Goal: Information Seeking & Learning: Learn about a topic

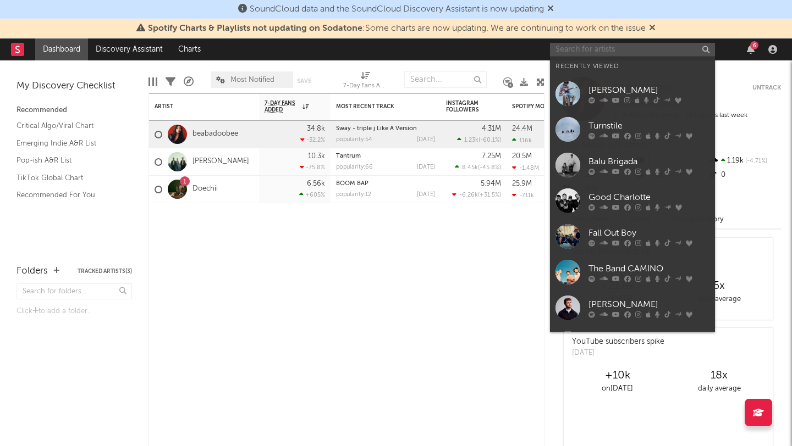
click at [641, 46] on input "text" at bounding box center [632, 50] width 165 height 14
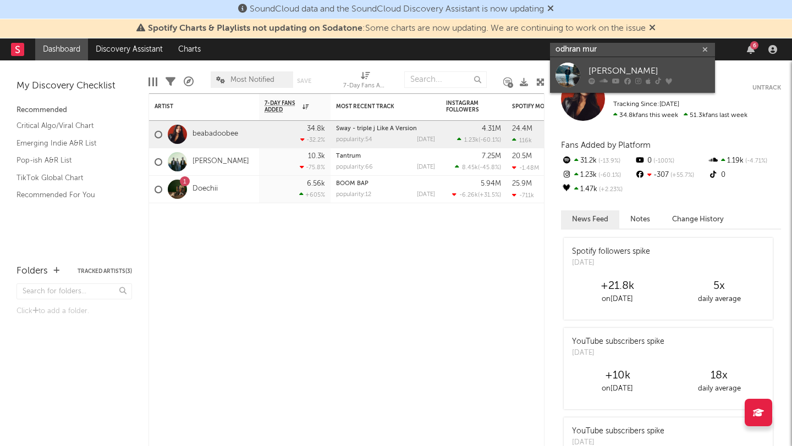
type input "odhran mur"
click at [645, 70] on div "[PERSON_NAME]" at bounding box center [648, 71] width 121 height 13
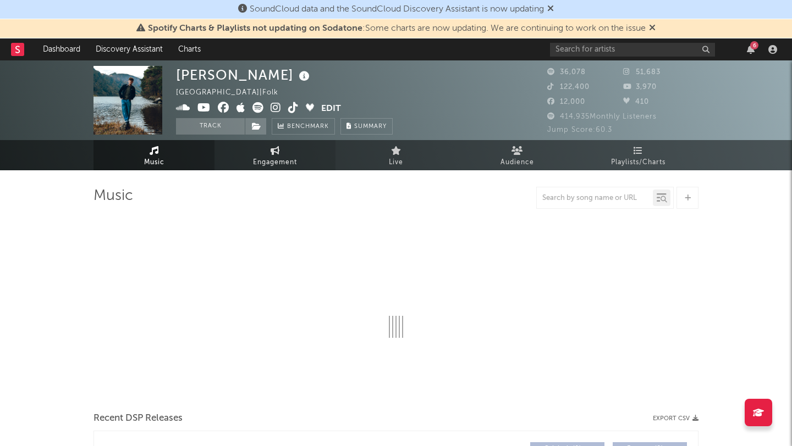
click at [293, 170] on link "Engagement" at bounding box center [274, 155] width 121 height 30
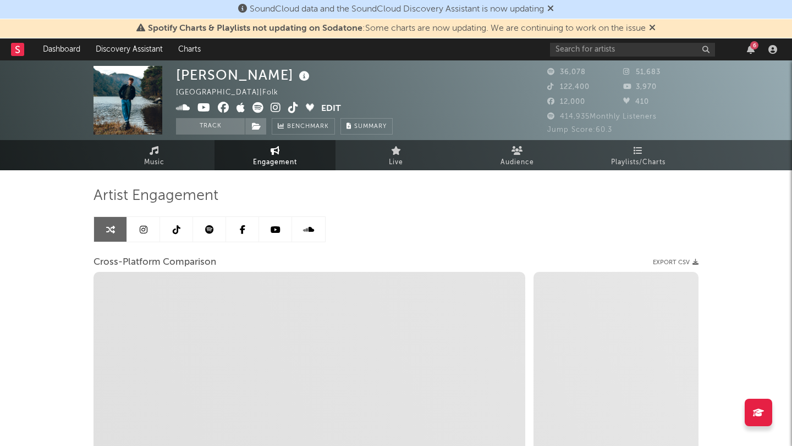
select select "1w"
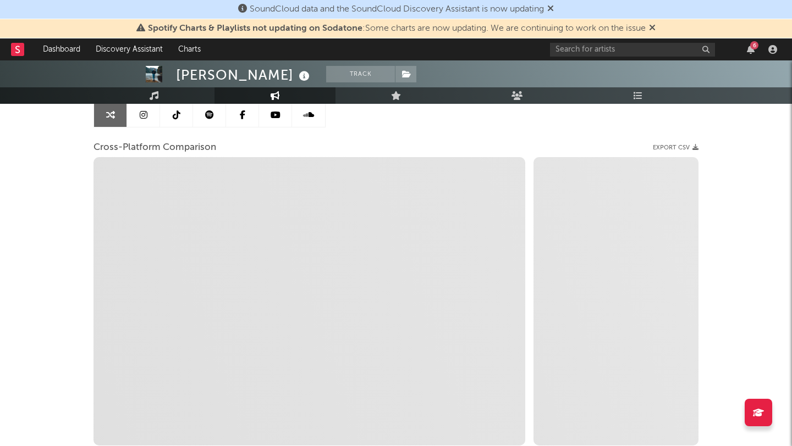
scroll to position [22, 0]
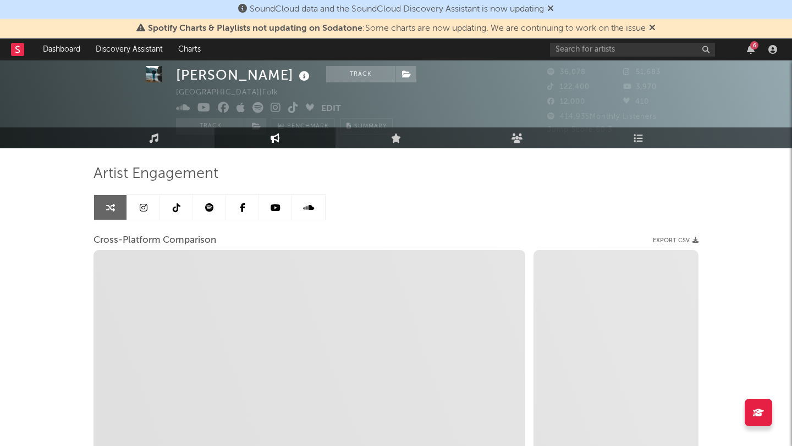
click at [175, 207] on icon at bounding box center [177, 207] width 8 height 9
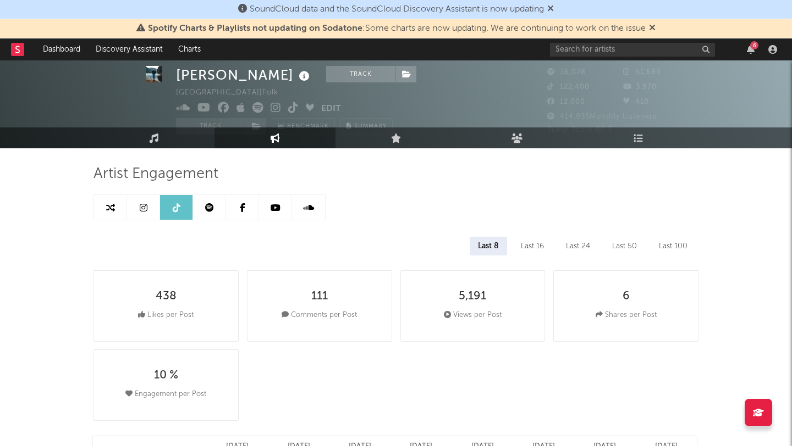
select select "6m"
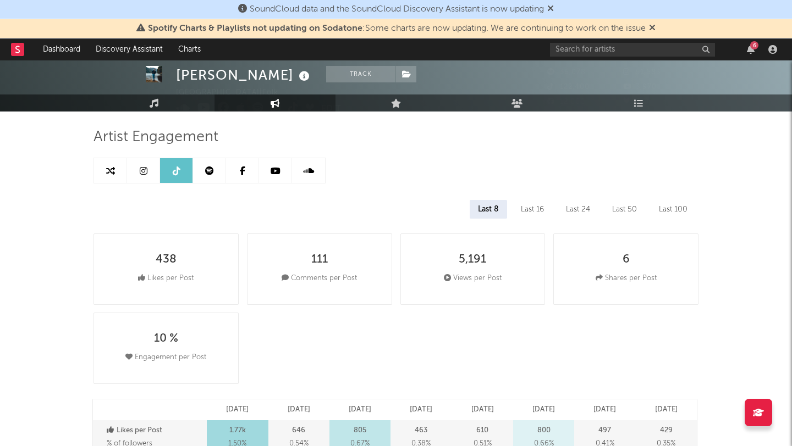
scroll to position [27, 0]
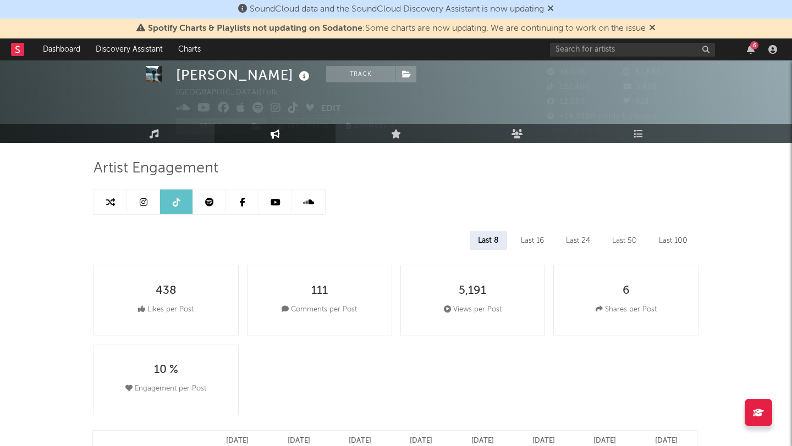
click at [628, 242] on div "Last 50" at bounding box center [624, 240] width 41 height 19
click at [495, 247] on div "Last 8" at bounding box center [488, 240] width 36 height 19
click at [667, 241] on div "Last 100" at bounding box center [672, 240] width 45 height 19
click at [565, 236] on div "Last 24" at bounding box center [576, 240] width 41 height 19
click at [530, 236] on div "Last 16" at bounding box center [532, 240] width 40 height 19
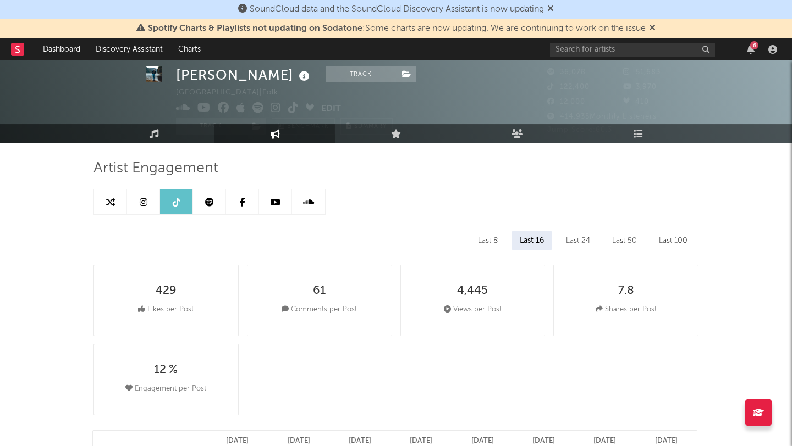
click at [482, 239] on div "Last 8" at bounding box center [487, 240] width 36 height 19
click at [602, 247] on div "Last 8 Last 16 Last 24 Last 50 Last 100" at bounding box center [395, 240] width 605 height 19
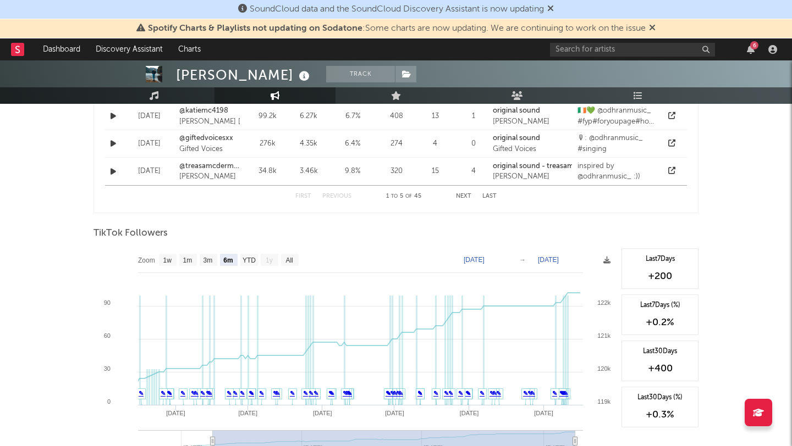
scroll to position [1019, 0]
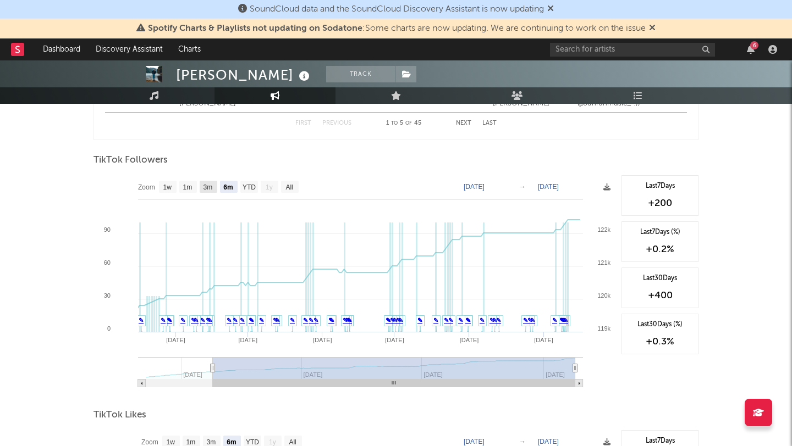
click at [210, 187] on text "3m" at bounding box center [207, 188] width 9 height 8
select select "3m"
type input "[DATE]"
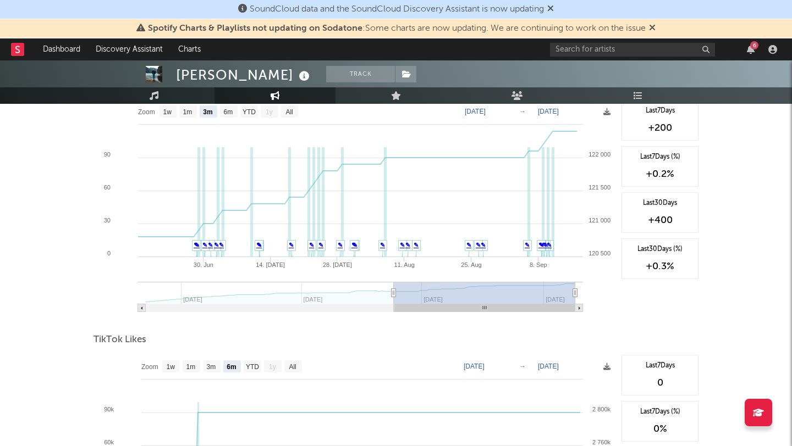
scroll to position [1233, 0]
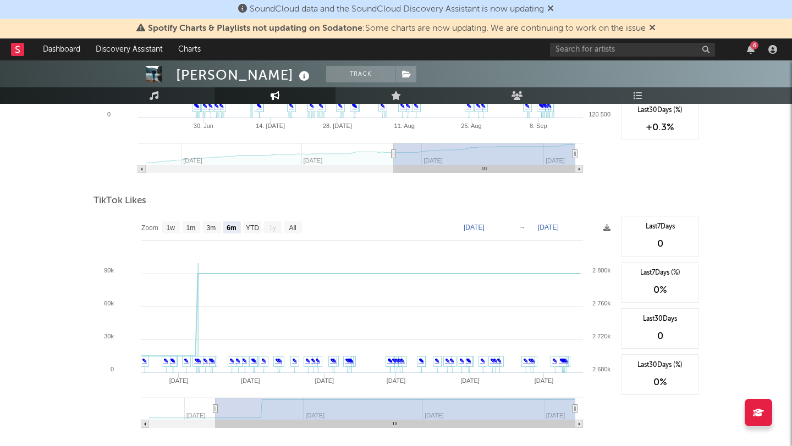
click at [209, 218] on rect at bounding box center [354, 326] width 522 height 220
click at [212, 224] on text "3m" at bounding box center [211, 228] width 9 height 8
select select "3m"
type input "[DATE]"
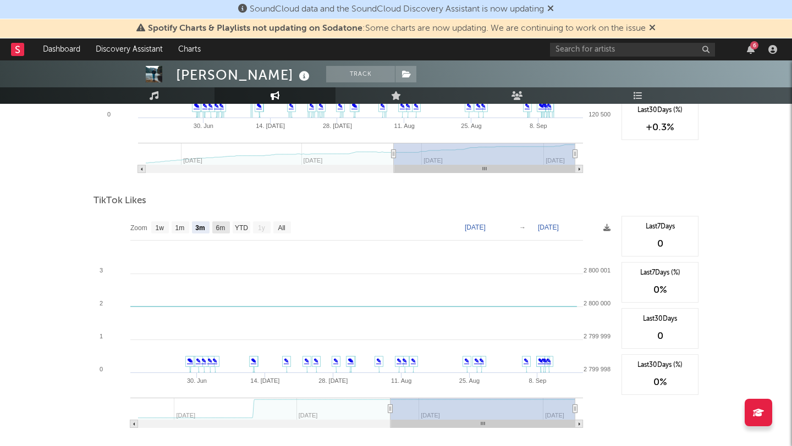
click at [219, 228] on text "6m" at bounding box center [220, 228] width 9 height 8
select select "6m"
type input "[DATE]"
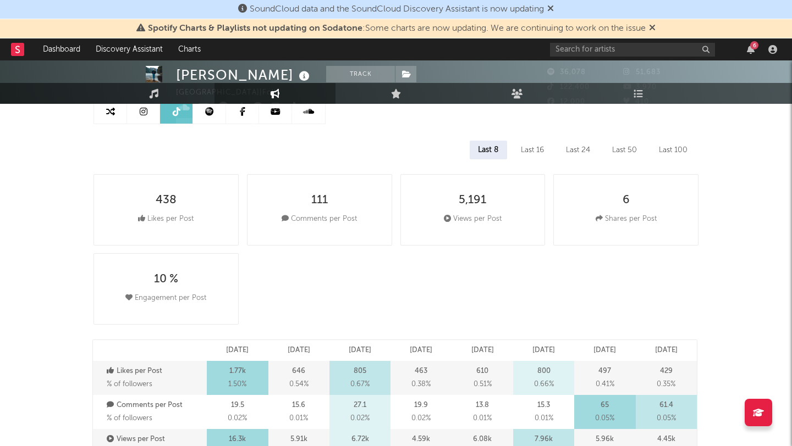
scroll to position [230, 0]
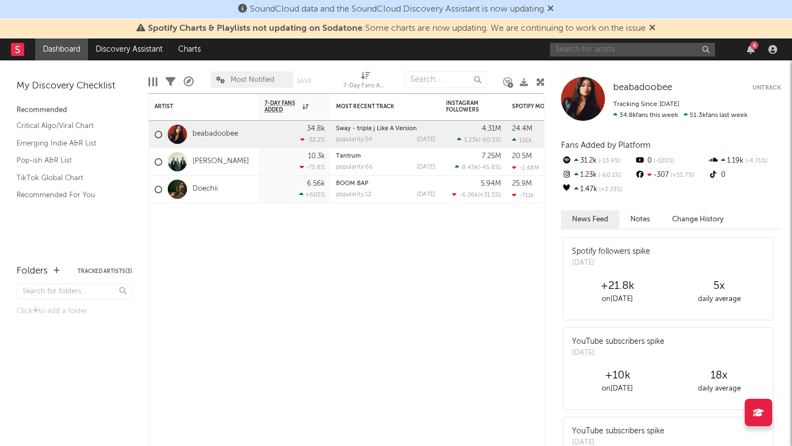
click at [576, 49] on input "text" at bounding box center [632, 50] width 165 height 14
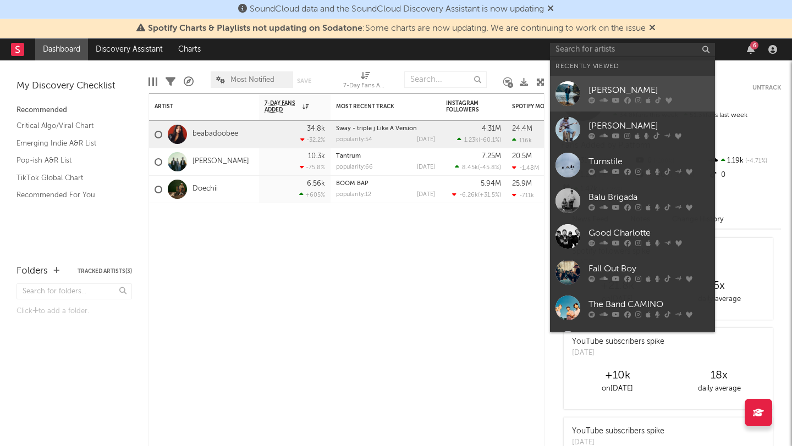
click at [610, 93] on div "[PERSON_NAME]" at bounding box center [648, 90] width 121 height 13
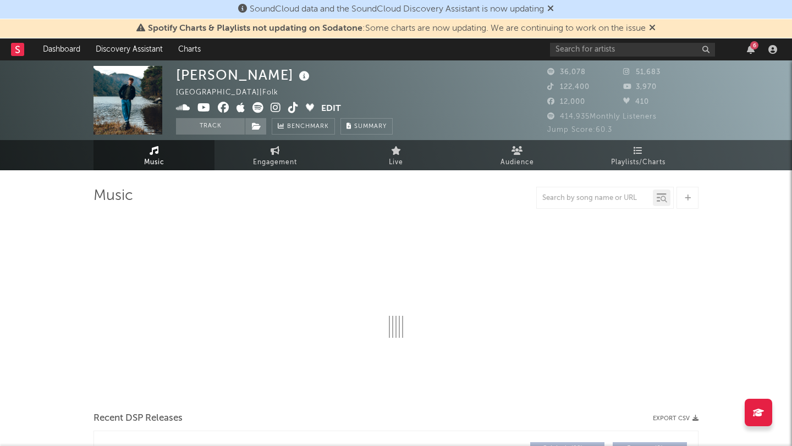
select select "6m"
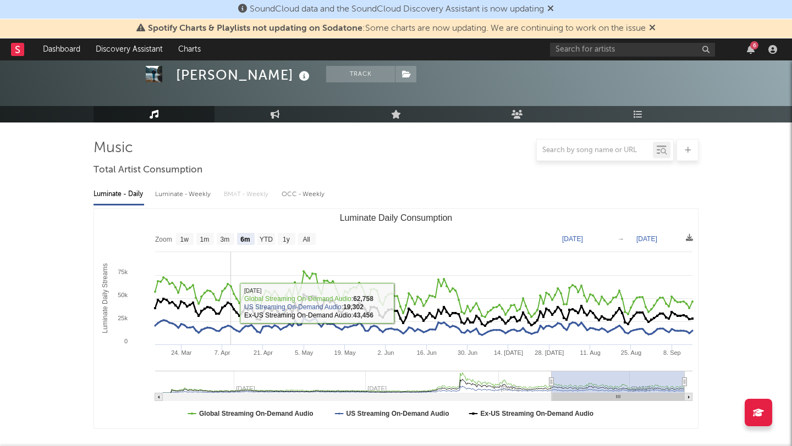
scroll to position [36, 0]
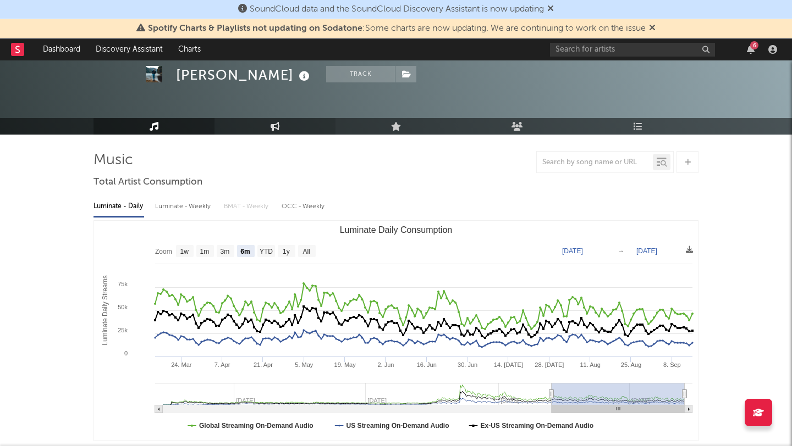
click at [275, 128] on icon at bounding box center [274, 126] width 9 height 9
select select "1w"
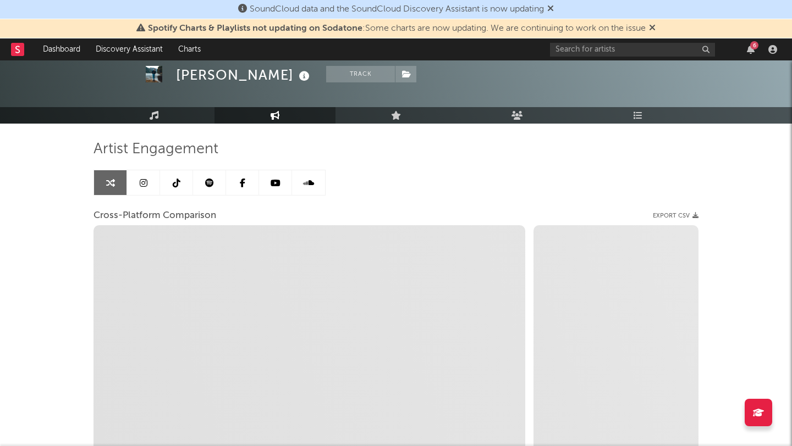
scroll to position [41, 0]
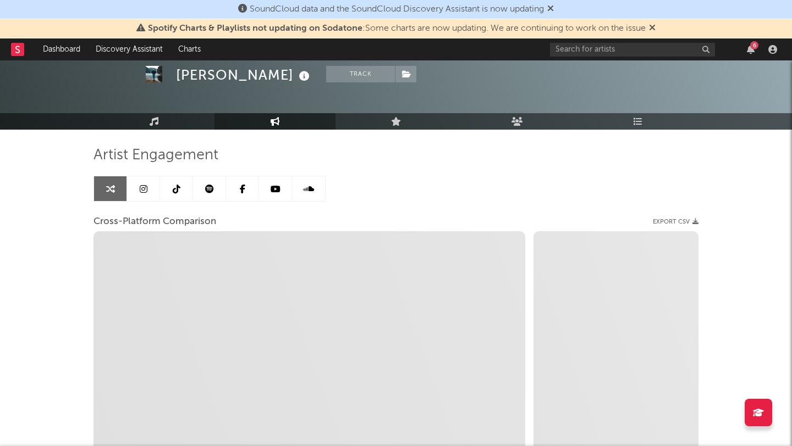
click at [179, 188] on icon at bounding box center [177, 189] width 8 height 9
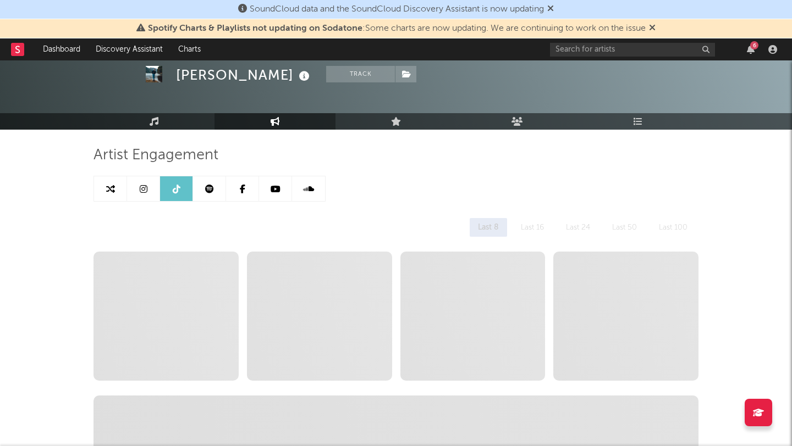
select select "6m"
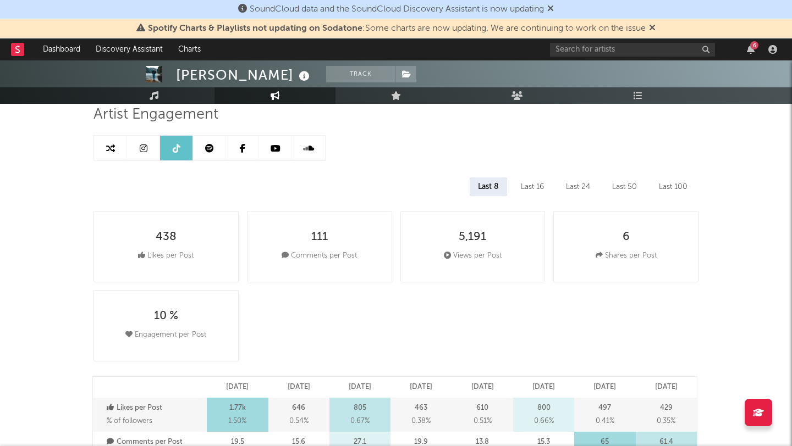
scroll to position [42, 0]
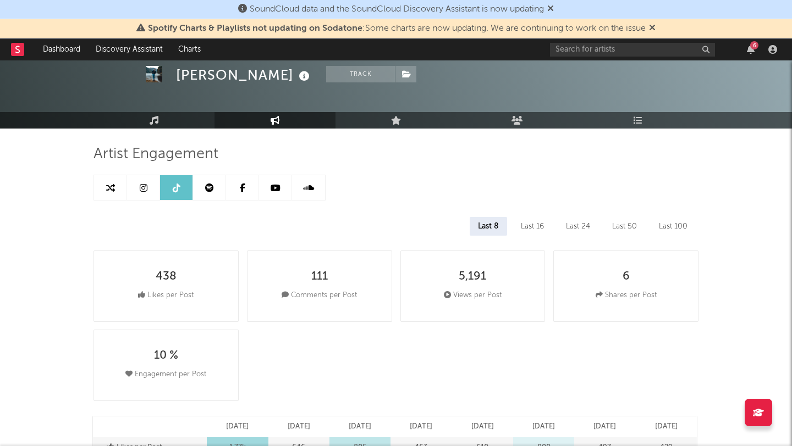
click at [543, 233] on div "Last 16" at bounding box center [532, 226] width 40 height 19
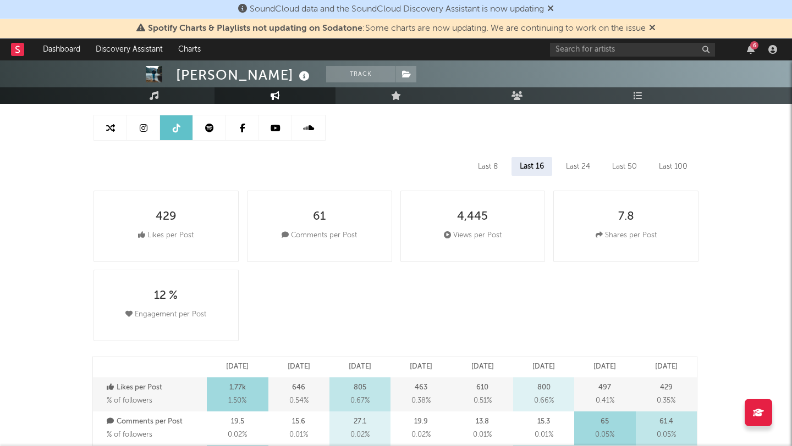
scroll to position [91, 0]
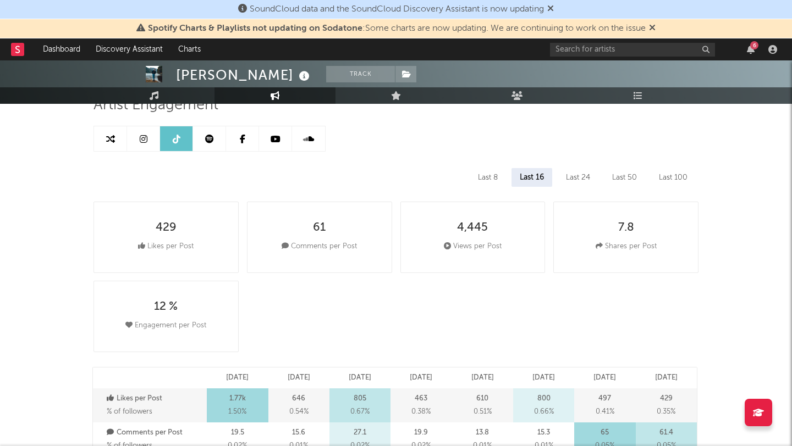
click at [487, 173] on div "Last 8" at bounding box center [487, 177] width 36 height 19
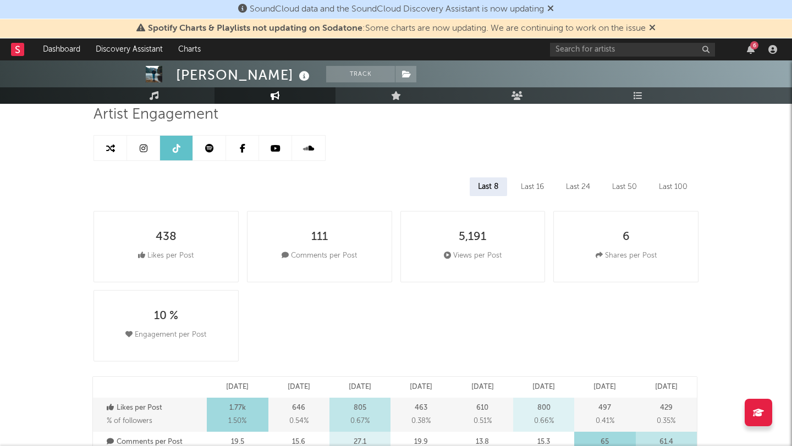
scroll to position [76, 0]
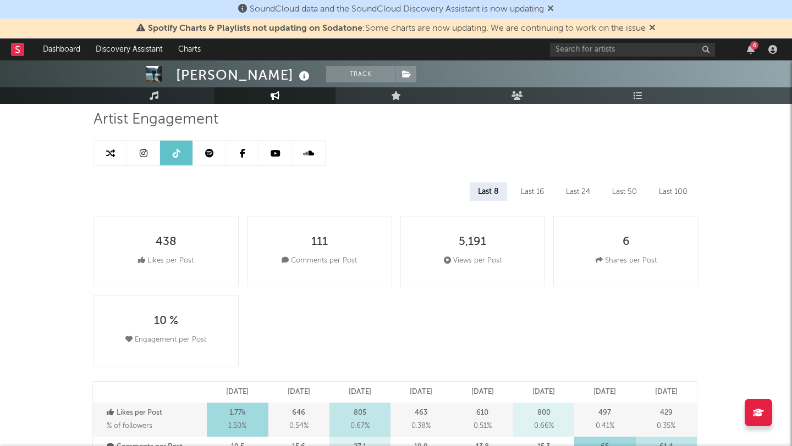
click at [612, 194] on div "Last 50" at bounding box center [624, 191] width 41 height 19
click at [569, 195] on div "Last 24" at bounding box center [577, 191] width 41 height 19
click at [519, 192] on div "Last 16" at bounding box center [532, 191] width 40 height 19
click at [489, 192] on div "Last 8" at bounding box center [487, 191] width 36 height 19
click at [533, 198] on div "Last 16" at bounding box center [532, 191] width 40 height 19
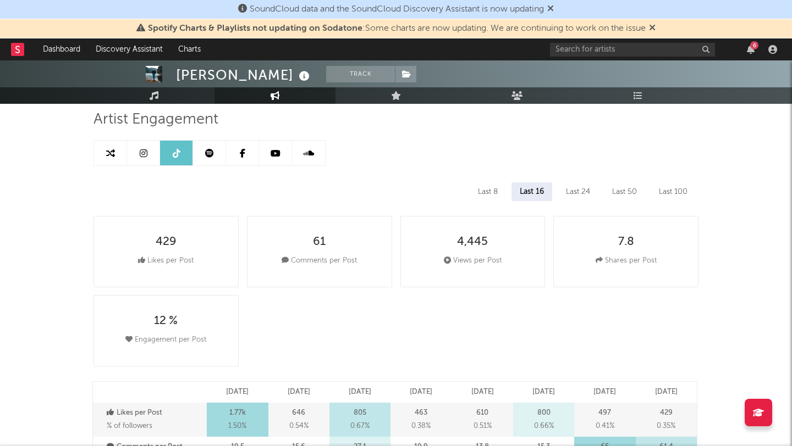
click at [580, 199] on div "Last 24" at bounding box center [577, 191] width 41 height 19
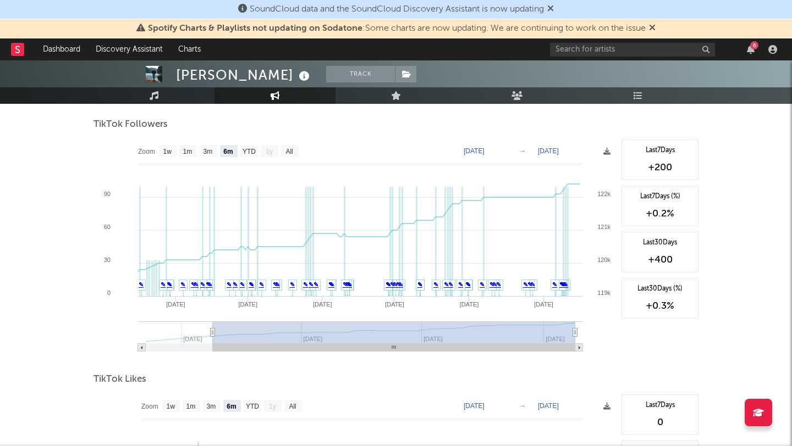
scroll to position [1046, 0]
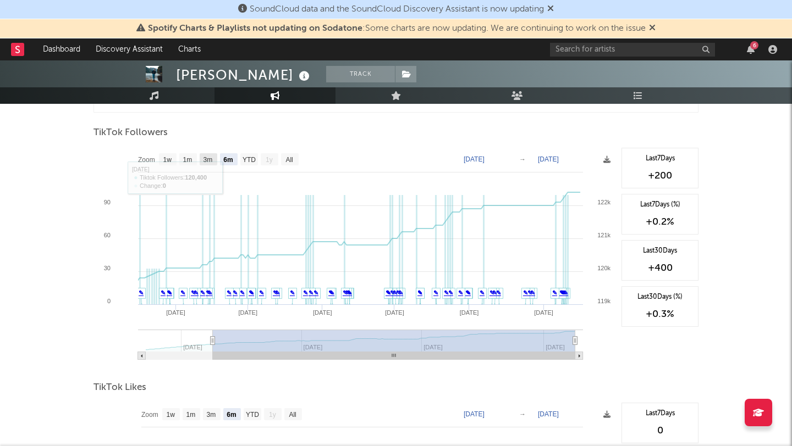
click at [207, 159] on text "3m" at bounding box center [207, 160] width 9 height 8
select select "3m"
type input "[DATE]"
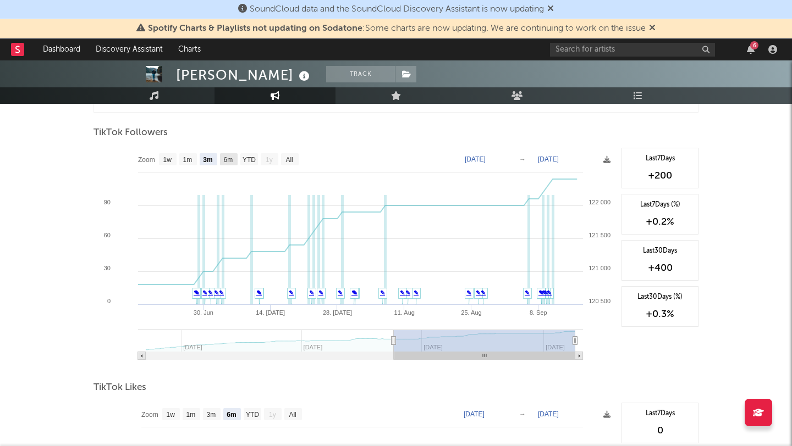
click at [226, 159] on text "6m" at bounding box center [228, 160] width 9 height 8
select select "6m"
type input "[DATE]"
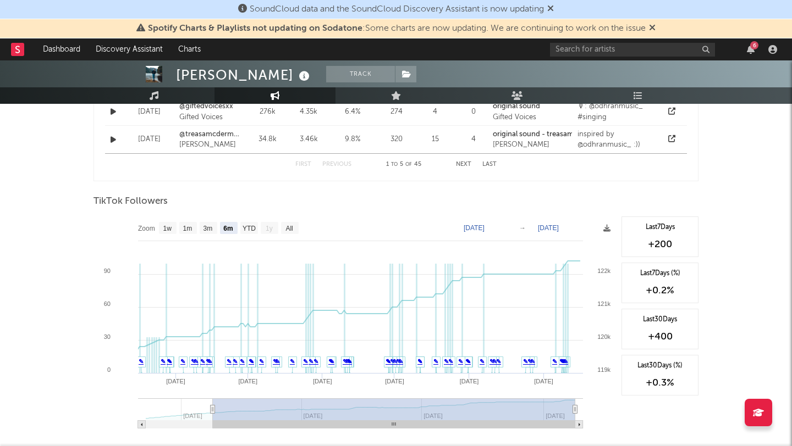
scroll to position [1099, 0]
